Goal: Information Seeking & Learning: Learn about a topic

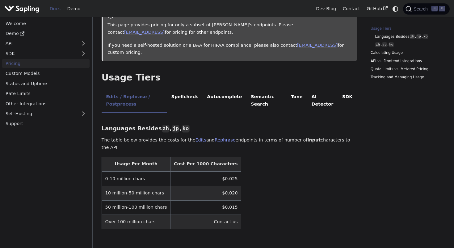
scroll to position [83, 0]
click at [119, 171] on td "0-10 million chars" at bounding box center [136, 178] width 69 height 15
click at [201, 174] on td "$0.025" at bounding box center [206, 178] width 71 height 15
click at [222, 173] on td "$0.025" at bounding box center [206, 178] width 71 height 15
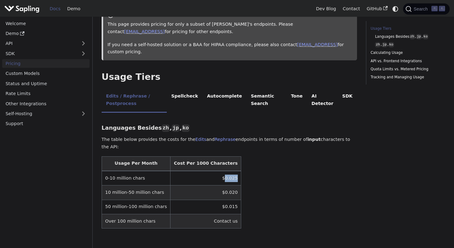
click at [222, 173] on td "$0.025" at bounding box center [206, 178] width 71 height 15
click at [259, 170] on table "Usage Per Month Cost Per 1000 Characters 0-10 million chars $0.025 10 million-5…" at bounding box center [230, 192] width 256 height 72
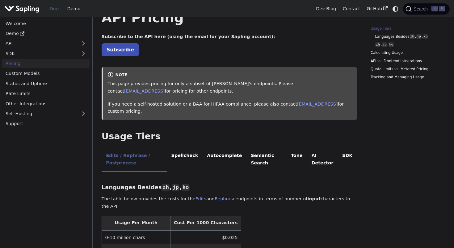
scroll to position [0, 0]
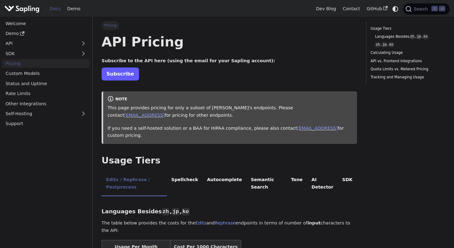
click at [115, 71] on link "Subscribe" at bounding box center [120, 73] width 37 height 13
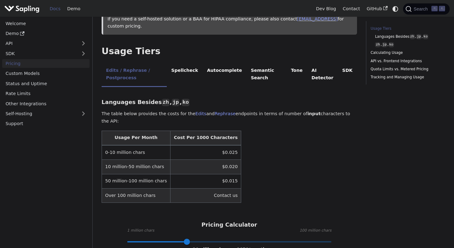
scroll to position [111, 0]
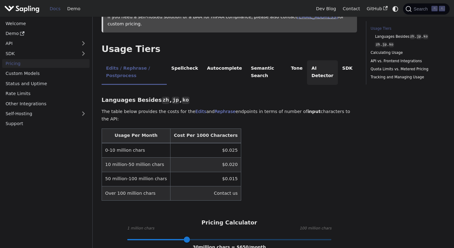
click at [319, 78] on li "AI Detector" at bounding box center [322, 72] width 31 height 24
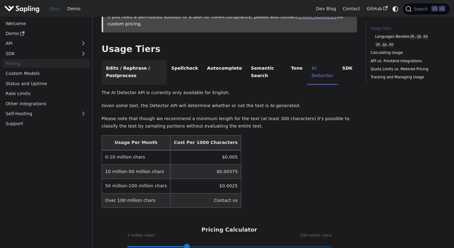
click at [129, 70] on li "Edits / Rephrase / Postprocess" at bounding box center [134, 72] width 65 height 24
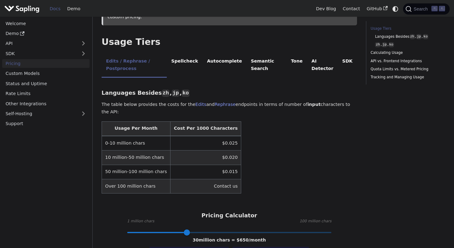
scroll to position [119, 0]
click at [220, 136] on td "$0.025" at bounding box center [206, 142] width 71 height 15
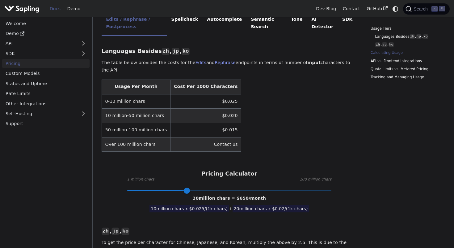
scroll to position [368, 0]
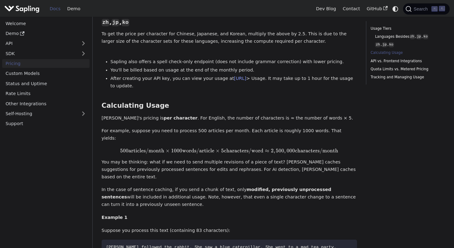
click at [257, 186] on p "In the case of sentence caching, if you send a chunk of text, only modified, pr…" at bounding box center [230, 197] width 256 height 22
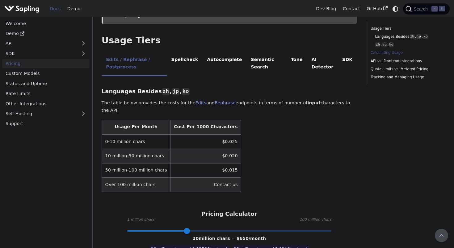
scroll to position [0, 0]
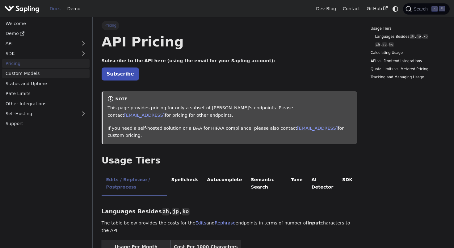
click at [29, 73] on link "Custom Models" at bounding box center [45, 73] width 87 height 9
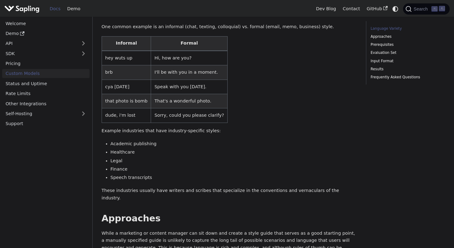
scroll to position [78, 0]
click at [69, 46] on link "API" at bounding box center [39, 43] width 75 height 9
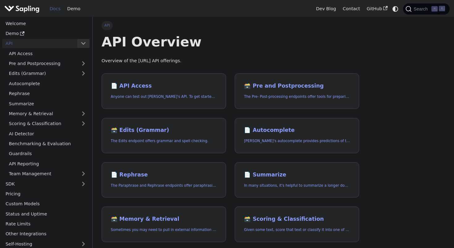
click at [88, 43] on button "Collapse sidebar category 'API'" at bounding box center [83, 43] width 12 height 9
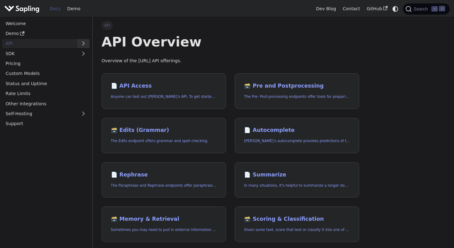
click at [88, 43] on button "Expand sidebar category 'API'" at bounding box center [83, 43] width 12 height 9
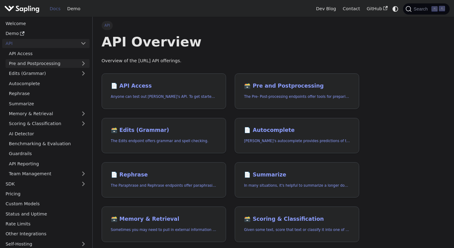
click at [57, 64] on link "Pre and Postprocessing" at bounding box center [48, 63] width 84 height 9
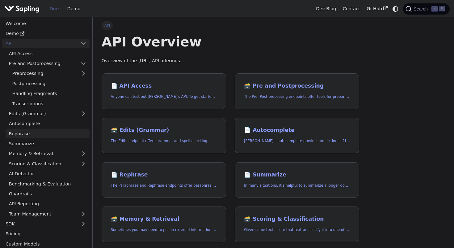
click at [55, 135] on link "Rephrase" at bounding box center [48, 133] width 84 height 9
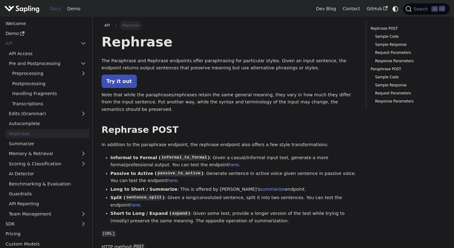
click at [60, 179] on ul "API Access Pre and Postprocessing Preprocessing Postprocessing Handling Fragmen…" at bounding box center [45, 133] width 87 height 169
click at [62, 176] on link "AI Detector" at bounding box center [48, 173] width 84 height 9
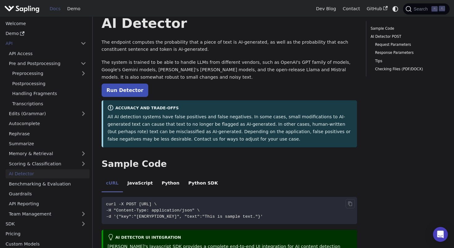
scroll to position [14, 0]
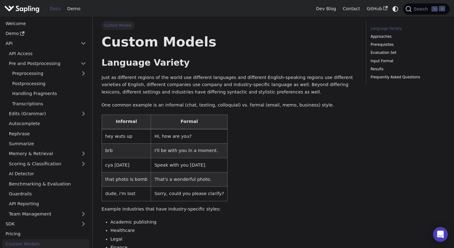
scroll to position [78, 0]
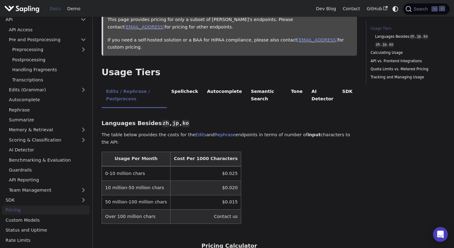
scroll to position [92, 0]
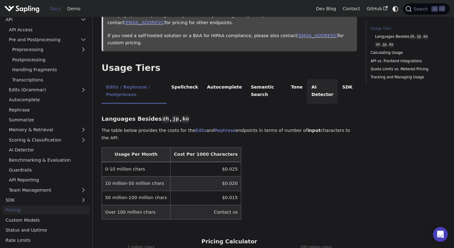
click at [321, 92] on li "AI Detector" at bounding box center [322, 91] width 31 height 24
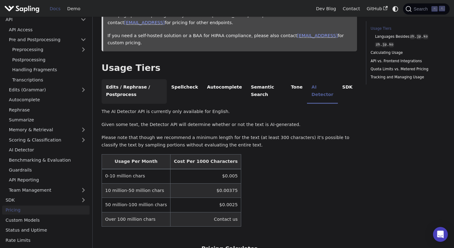
click at [133, 92] on li "Edits / Rephrase / Postprocess" at bounding box center [134, 91] width 65 height 24
